Goal: Ask a question: Seek information or help from site administrators or community

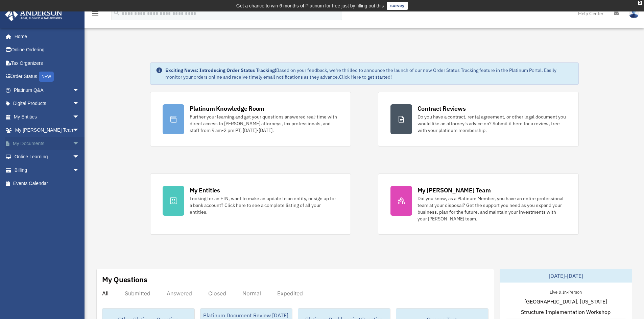
click at [73, 146] on span "arrow_drop_down" at bounding box center [80, 144] width 14 height 14
click at [22, 158] on span at bounding box center [22, 157] width 4 height 5
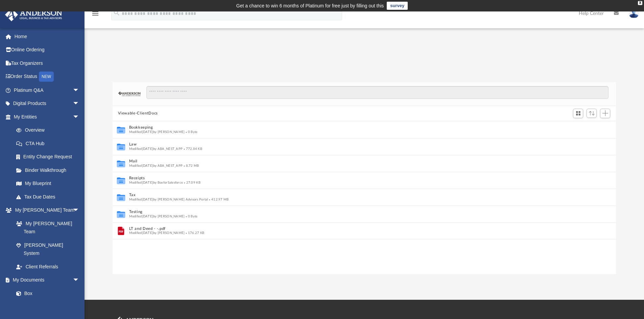
scroll to position [5, 5]
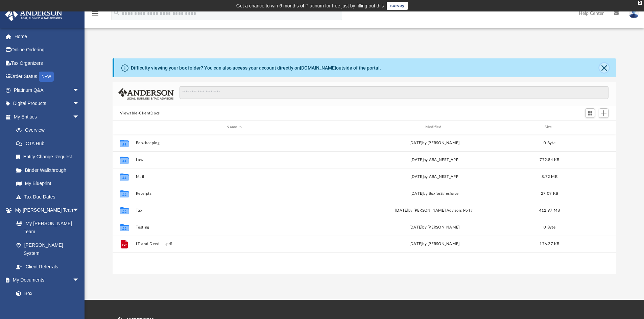
click at [602, 71] on button "Close" at bounding box center [603, 67] width 9 height 9
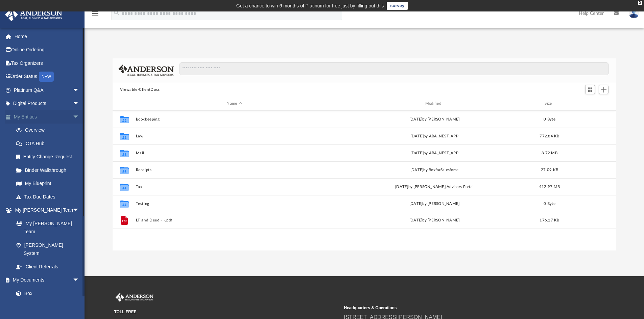
click at [73, 116] on span "arrow_drop_down" at bounding box center [80, 117] width 14 height 14
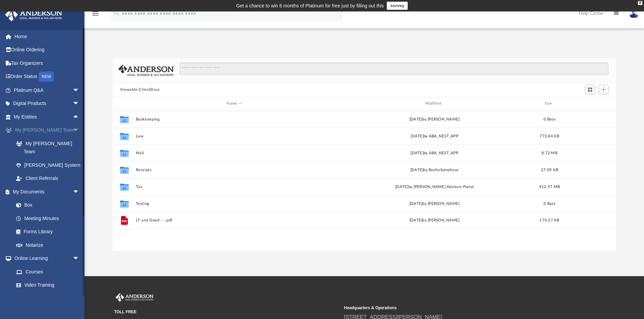
click at [76, 130] on span "arrow_drop_down" at bounding box center [80, 131] width 14 height 14
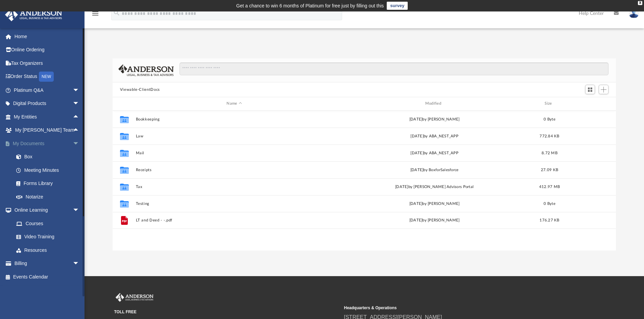
click at [74, 142] on span "arrow_drop_down" at bounding box center [80, 144] width 14 height 14
drag, startPoint x: 76, startPoint y: 156, endPoint x: 270, endPoint y: 172, distance: 194.6
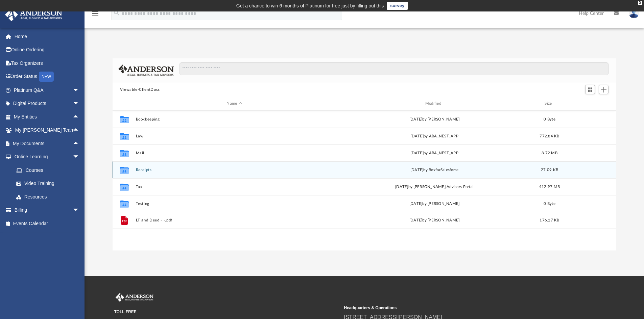
click at [76, 156] on span "arrow_drop_down" at bounding box center [80, 157] width 14 height 14
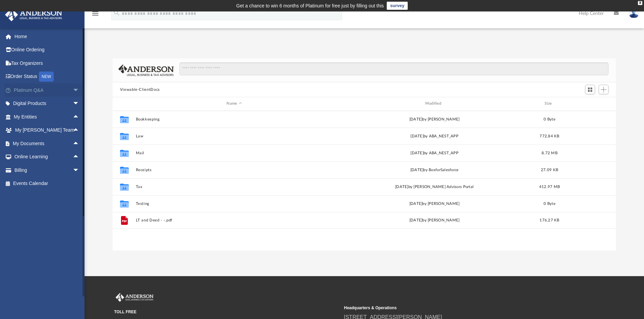
click at [75, 86] on span "arrow_drop_down" at bounding box center [80, 90] width 14 height 14
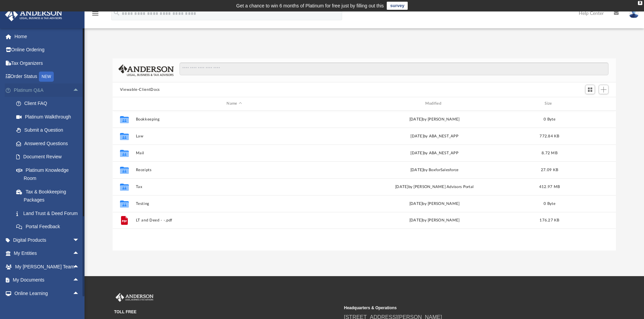
click at [73, 89] on span "arrow_drop_up" at bounding box center [80, 90] width 14 height 14
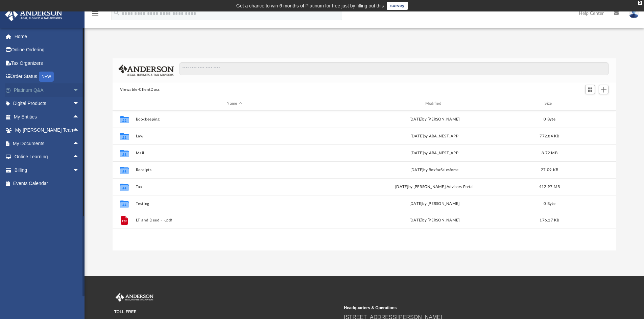
click at [73, 92] on span "arrow_drop_down" at bounding box center [80, 90] width 14 height 14
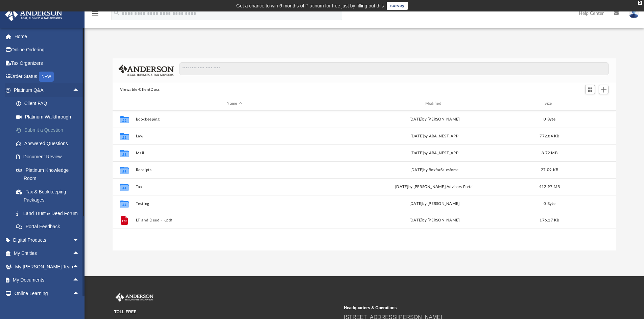
click at [49, 134] on link "Submit a Question" at bounding box center [49, 131] width 80 height 14
click at [40, 129] on link "Submit a Question" at bounding box center [49, 131] width 80 height 14
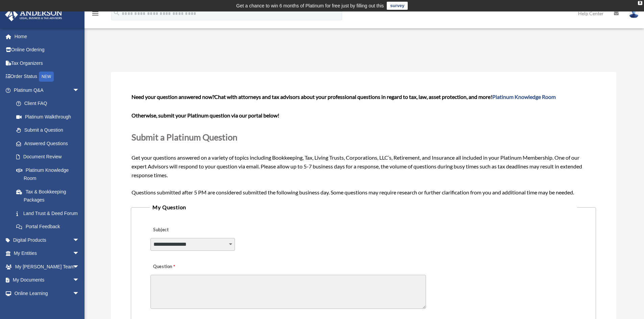
drag, startPoint x: 161, startPoint y: 248, endPoint x: 158, endPoint y: 252, distance: 4.4
click at [159, 251] on select "**********" at bounding box center [192, 244] width 84 height 13
click at [297, 246] on div "**********" at bounding box center [363, 240] width 427 height 37
drag, startPoint x: 384, startPoint y: 161, endPoint x: 498, endPoint y: 161, distance: 113.9
click at [498, 161] on div "Need your question answered now? Chat with attorneys and tax advisors about you…" at bounding box center [362, 145] width 463 height 104
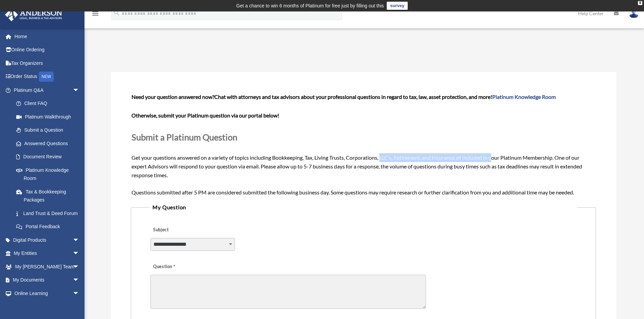
click at [494, 162] on div "Need your question answered now? Chat with attorneys and tax advisors about you…" at bounding box center [362, 145] width 463 height 104
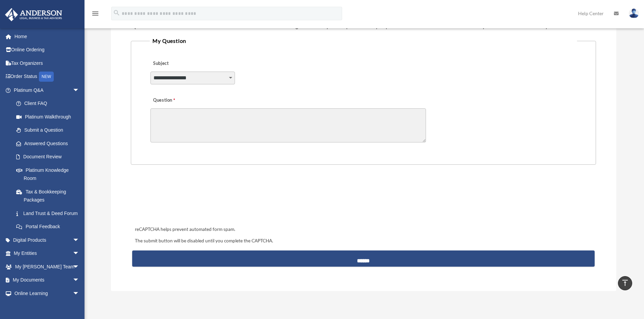
scroll to position [34, 0]
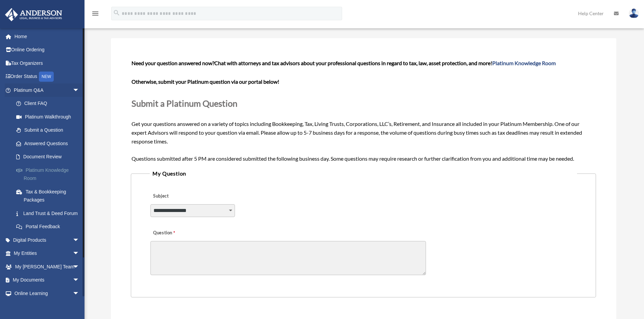
click at [34, 172] on link "Platinum Knowledge Room" at bounding box center [49, 175] width 80 height 22
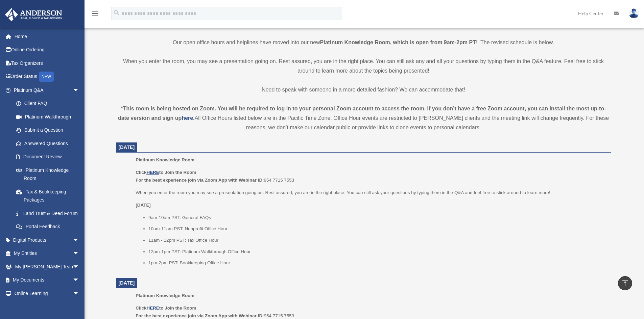
scroll to position [203, 0]
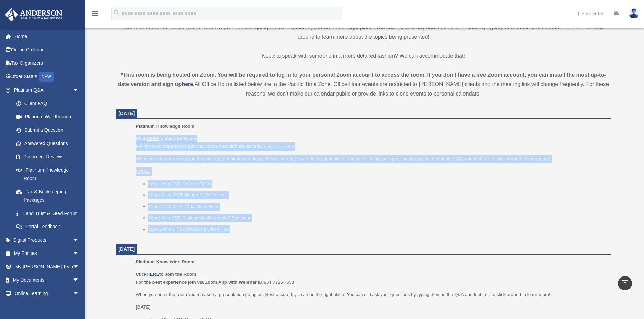
drag, startPoint x: 255, startPoint y: 233, endPoint x: 119, endPoint y: 140, distance: 165.6
click at [119, 140] on dd "Platinum Knowledge Room Click HERE to Join the Room For the best experience joi…" at bounding box center [363, 180] width 495 height 116
click at [450, 213] on ul "9am-10am PST: General FAQs 10am-11am PST: Nonprofit Office Hour 11am - 12pm PST…" at bounding box center [371, 206] width 470 height 53
click at [308, 144] on p "Click HERE to Join the Room For the best experience join via Zoom App with Webi…" at bounding box center [371, 143] width 470 height 16
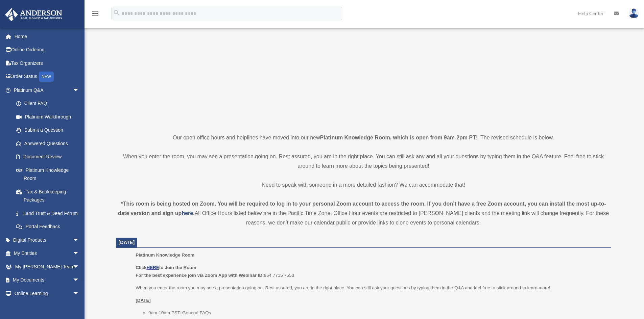
scroll to position [135, 0]
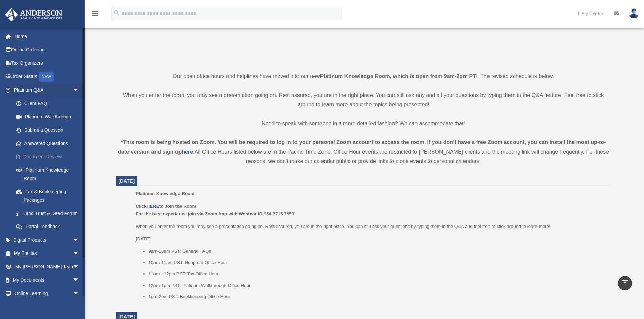
click at [34, 157] on link "Document Review" at bounding box center [49, 157] width 80 height 14
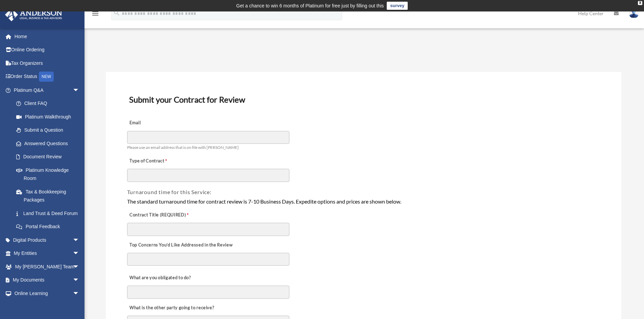
drag, startPoint x: 232, startPoint y: 6, endPoint x: 338, endPoint y: 87, distance: 133.3
click at [73, 91] on span "arrow_drop_down" at bounding box center [80, 90] width 14 height 14
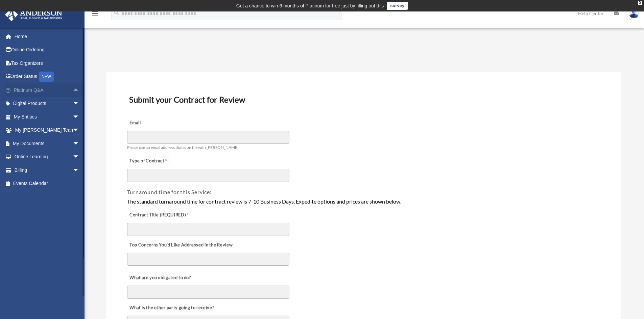
click at [73, 90] on span "arrow_drop_up" at bounding box center [80, 90] width 14 height 14
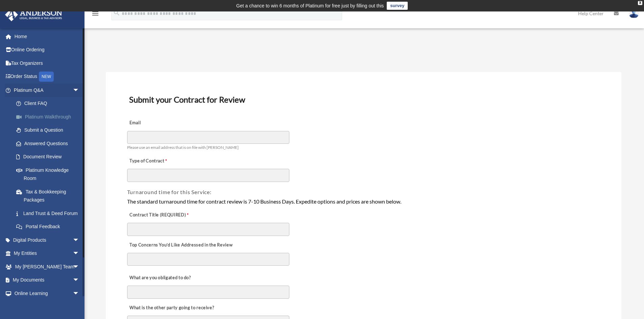
click at [51, 121] on link "Platinum Walkthrough" at bounding box center [49, 117] width 80 height 14
